Goal: Transaction & Acquisition: Purchase product/service

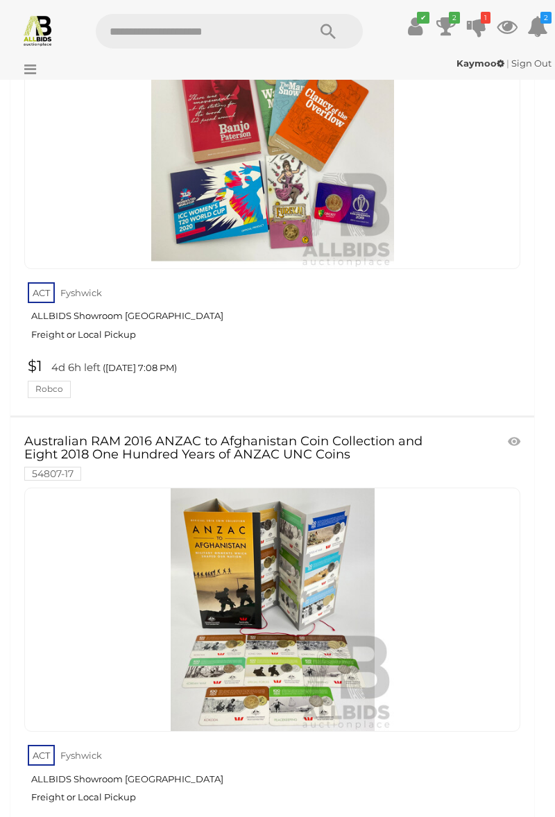
scroll to position [1196, 0]
click at [444, 22] on ul "✔ Your account is up to date Transaction History Current Bids" at bounding box center [464, 26] width 182 height 25
click at [449, 14] on icon "2" at bounding box center [454, 18] width 11 height 12
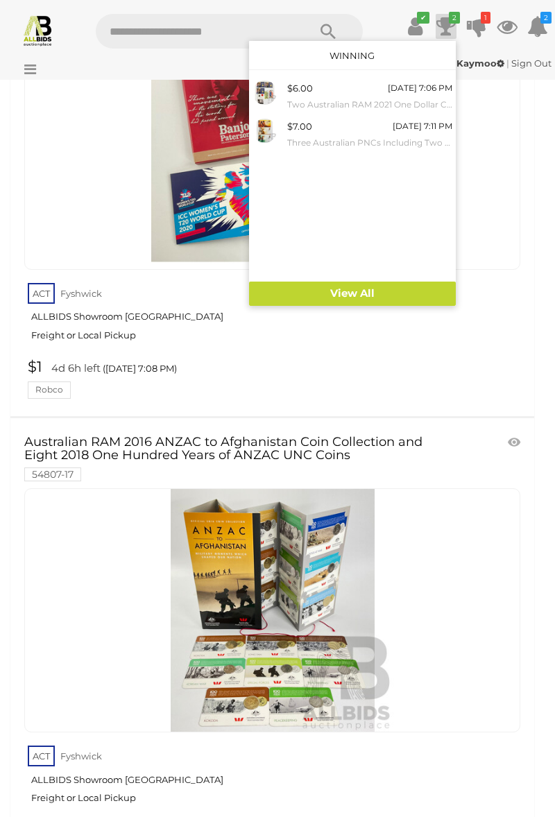
click at [62, 331] on div at bounding box center [277, 408] width 555 height 817
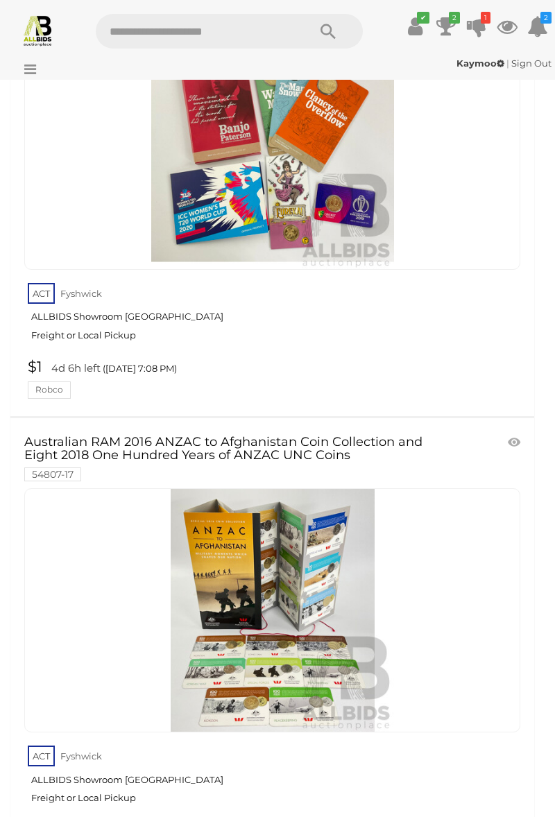
click at [88, 351] on link "ACT Fyshwick ALLBIDS Showroom Fyshwick Freight or Local Pickup" at bounding box center [274, 315] width 492 height 71
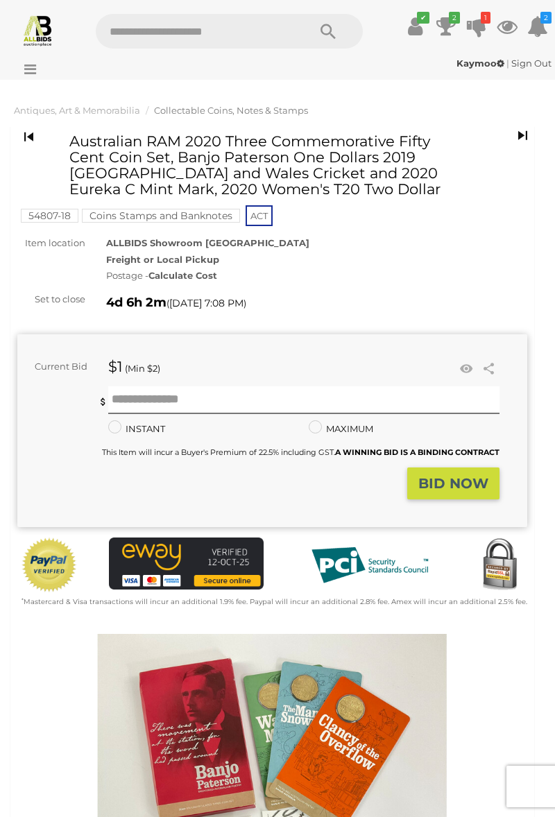
click at [126, 379] on div "Current Bid $1 (Min $2) $1 Share Facebook Twitter" at bounding box center [258, 368] width 482 height 21
click at [135, 414] on input "text" at bounding box center [303, 400] width 391 height 28
type input "**"
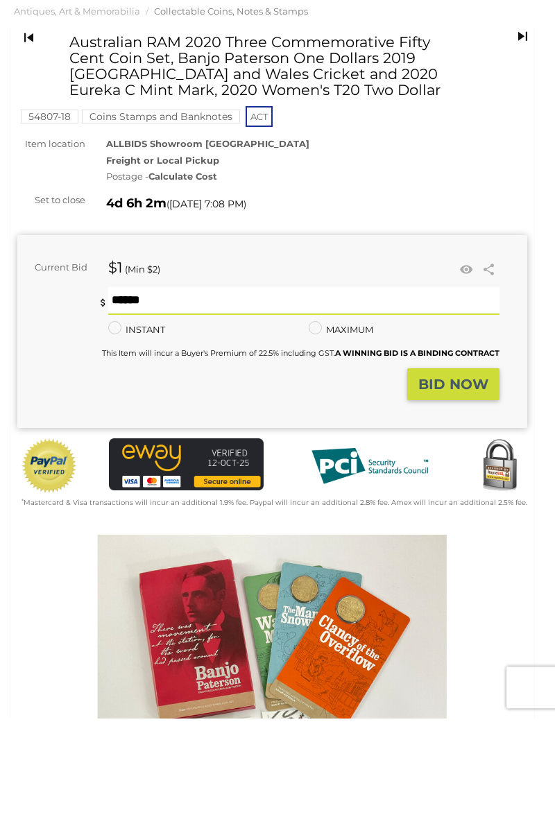
click at [426, 492] on strong "BID NOW" at bounding box center [453, 483] width 70 height 17
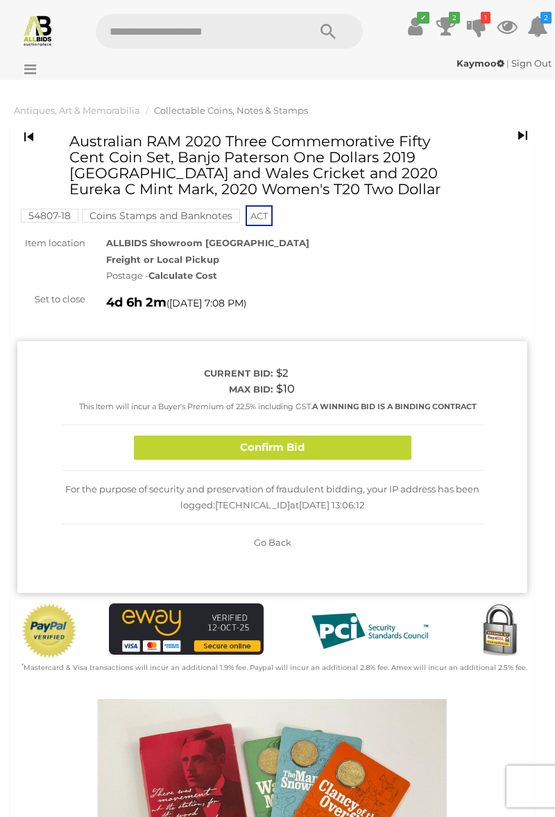
click at [173, 460] on button "Confirm Bid" at bounding box center [272, 447] width 277 height 24
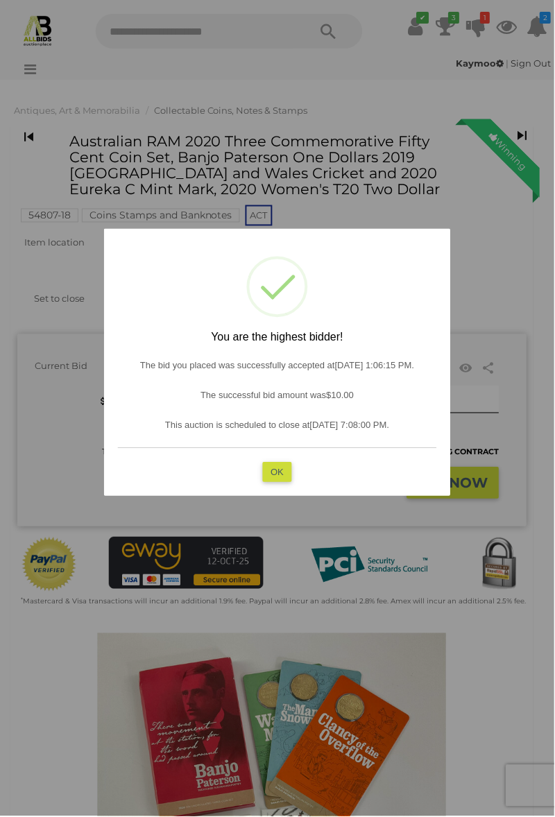
click at [278, 482] on button "OK" at bounding box center [278, 472] width 30 height 20
